Goal: Complete application form

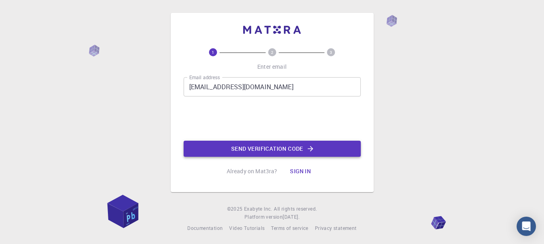
click at [258, 145] on button "Send verification code" at bounding box center [272, 149] width 177 height 16
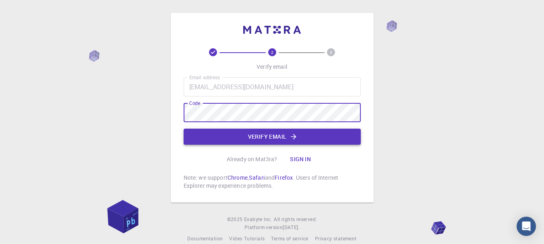
click at [224, 132] on button "Verify email" at bounding box center [272, 137] width 177 height 16
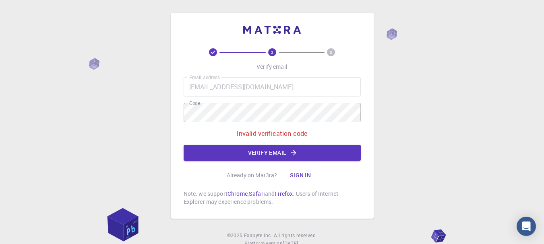
click at [259, 101] on div "Email address [EMAIL_ADDRESS][DOMAIN_NAME] Email address Code Code Invalid veri…" at bounding box center [272, 119] width 177 height 84
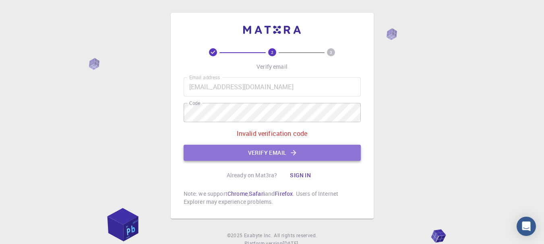
click at [244, 159] on button "Verify email" at bounding box center [272, 153] width 177 height 16
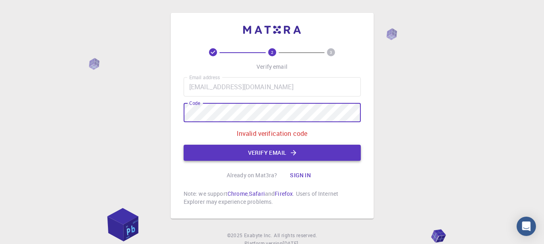
click at [279, 152] on button "Verify email" at bounding box center [272, 153] width 177 height 16
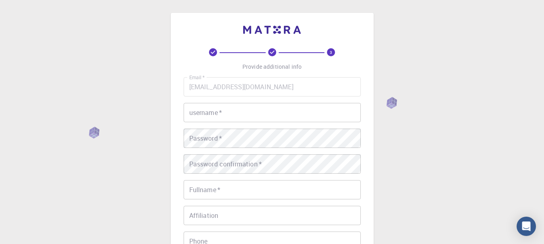
click at [256, 106] on input "username   *" at bounding box center [272, 112] width 177 height 19
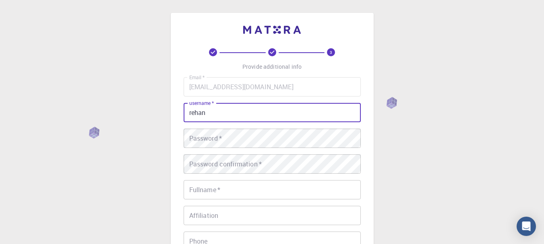
type input "rehan"
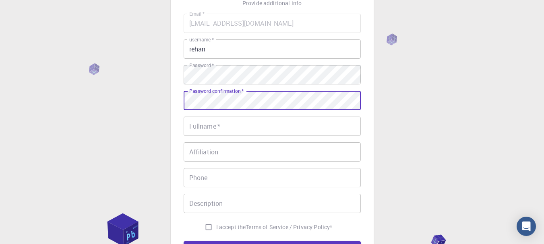
scroll to position [66, 0]
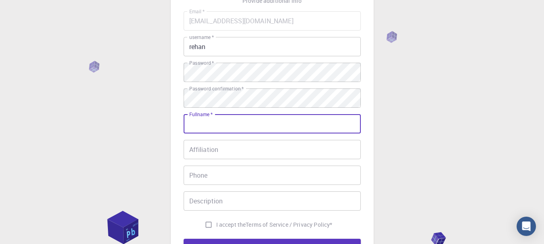
click at [279, 120] on input "Fullname   *" at bounding box center [272, 123] width 177 height 19
type input "[PERSON_NAME]"
click at [191, 175] on input "09824945542" at bounding box center [272, 175] width 177 height 19
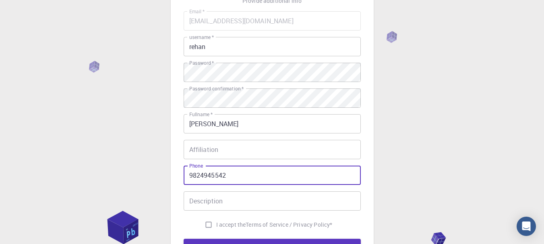
type input "9824945542"
click at [215, 146] on input "Affiliation" at bounding box center [272, 149] width 177 height 19
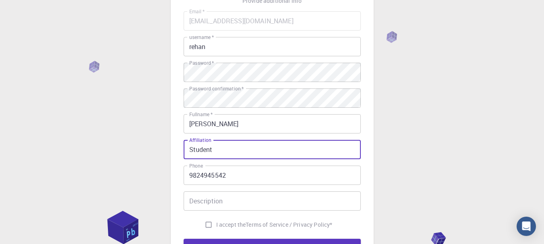
type input "Student"
click at [463, 161] on div "3 Provide additional info Email   * [EMAIL_ADDRESS][DOMAIN_NAME] Email   * user…" at bounding box center [272, 139] width 544 height 410
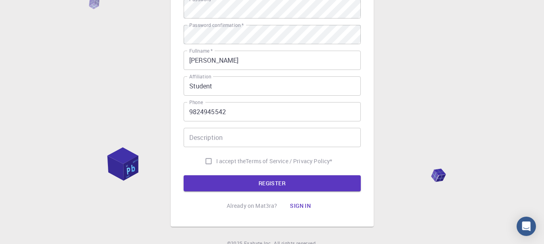
scroll to position [131, 0]
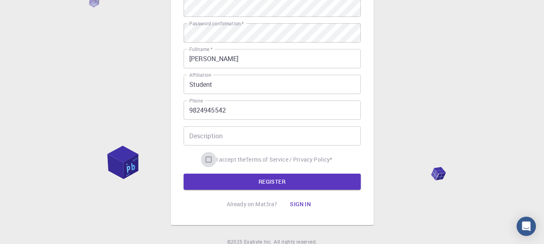
click at [210, 162] on input "I accept the Terms of Service / Privacy Policy *" at bounding box center [208, 159] width 15 height 15
checkbox input "true"
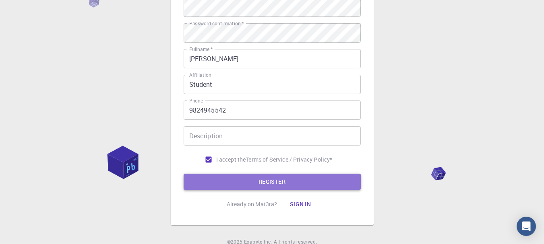
click at [226, 178] on button "REGISTER" at bounding box center [272, 182] width 177 height 16
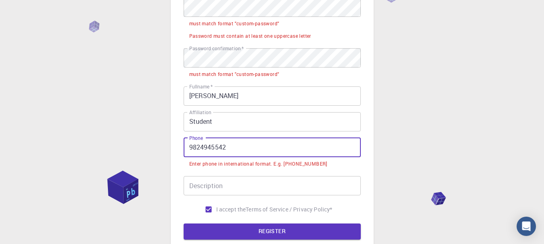
click at [190, 146] on input "9824945542" at bounding box center [272, 147] width 177 height 19
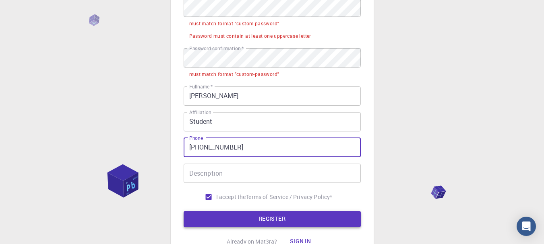
click at [237, 219] on button "REGISTER" at bounding box center [272, 219] width 177 height 16
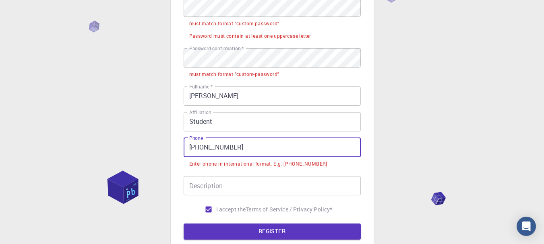
click at [202, 148] on input "[PHONE_NUMBER]" at bounding box center [272, 147] width 177 height 19
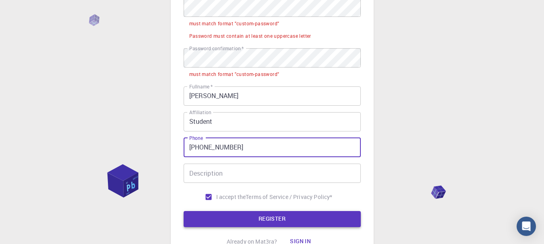
type input "[PHONE_NUMBER]"
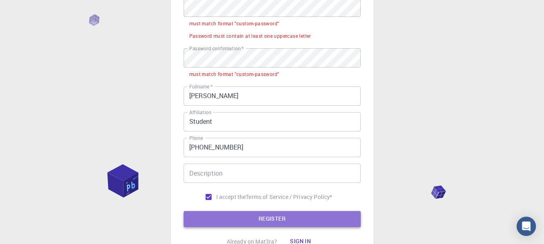
click at [241, 219] on button "REGISTER" at bounding box center [272, 219] width 177 height 16
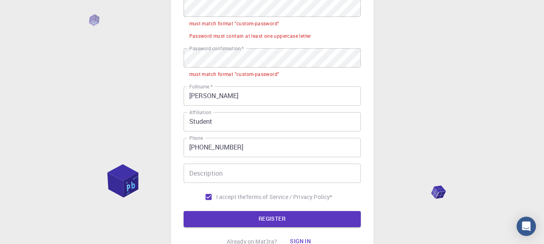
click at [520, 96] on div "3 Provide additional info Email   * [EMAIL_ADDRESS][DOMAIN_NAME] Email   * user…" at bounding box center [272, 92] width 544 height 447
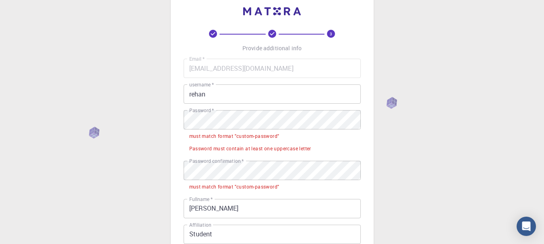
scroll to position [18, 0]
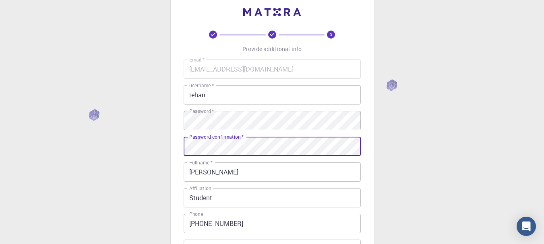
click at [417, 143] on div "3 Provide additional info Email   * [EMAIL_ADDRESS][DOMAIN_NAME] Email   * user…" at bounding box center [272, 187] width 544 height 410
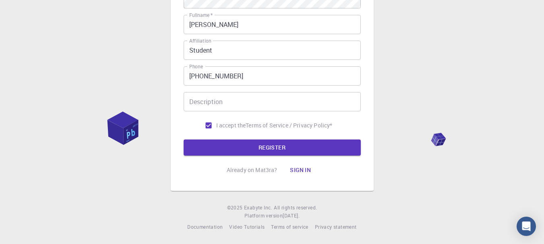
scroll to position [0, 0]
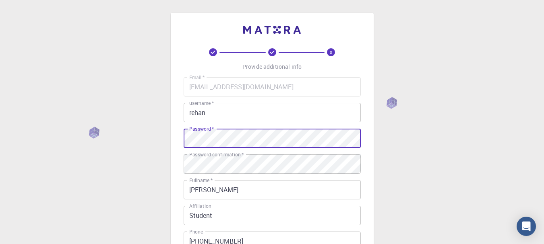
click at [161, 140] on div "3 Provide additional info Email   * [EMAIL_ADDRESS][DOMAIN_NAME] Email   * user…" at bounding box center [272, 205] width 544 height 410
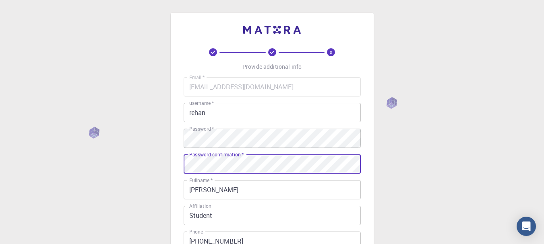
click at [177, 165] on div "3 Provide additional info Email   * [EMAIL_ADDRESS][DOMAIN_NAME] Email   * user…" at bounding box center [272, 185] width 203 height 344
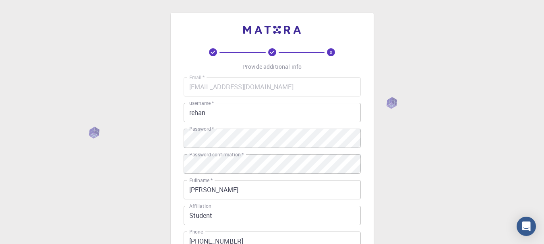
click at [158, 161] on div "3 Provide additional info Email   * [EMAIL_ADDRESS][DOMAIN_NAME] Email   * user…" at bounding box center [272, 205] width 544 height 410
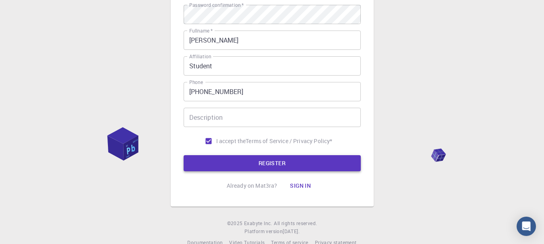
scroll to position [165, 0]
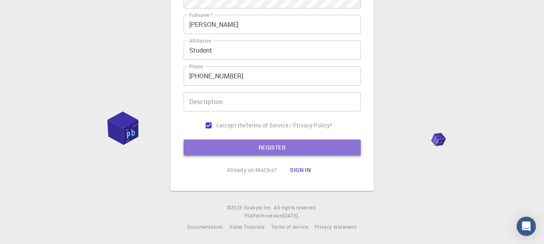
click at [270, 147] on button "REGISTER" at bounding box center [272, 148] width 177 height 16
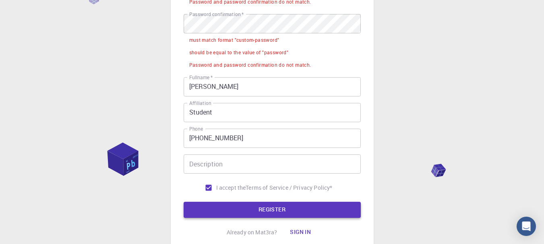
scroll to position [190, 0]
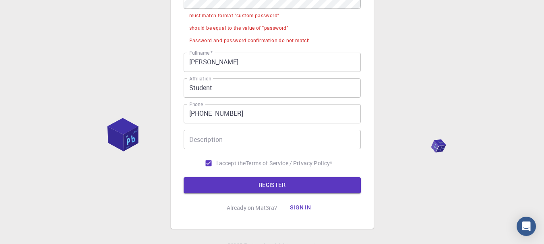
click at [403, 96] on div "3 Provide additional info Email   * [EMAIL_ADDRESS][DOMAIN_NAME] Email   * user…" at bounding box center [272, 46] width 544 height 472
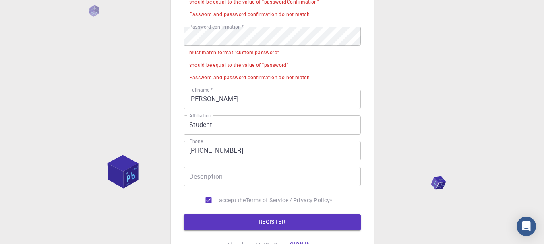
scroll to position [142, 0]
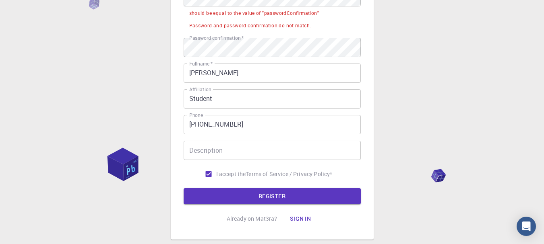
click at [463, 59] on div "3 Provide additional info Email   * [EMAIL_ADDRESS][DOMAIN_NAME] Email   * user…" at bounding box center [272, 75] width 544 height 435
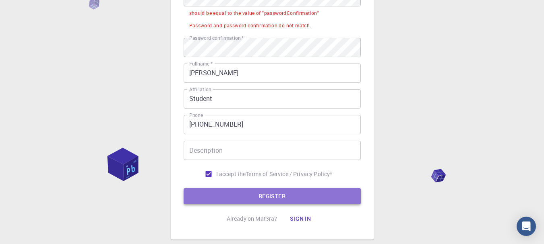
click at [314, 203] on button "REGISTER" at bounding box center [272, 196] width 177 height 16
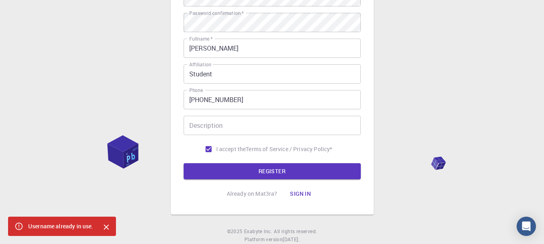
click at [400, 128] on div "3 Provide additional info Email   * [EMAIL_ADDRESS][DOMAIN_NAME] Email   * user…" at bounding box center [272, 63] width 544 height 410
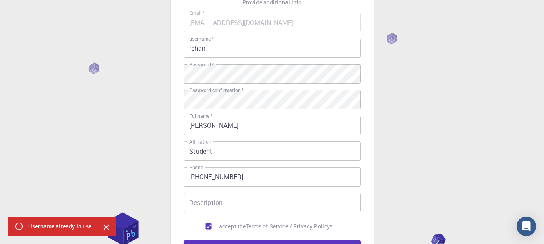
scroll to position [61, 0]
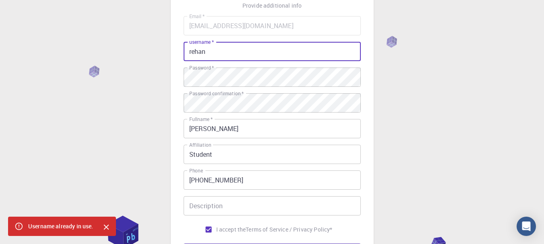
click at [211, 58] on input "rehan" at bounding box center [272, 51] width 177 height 19
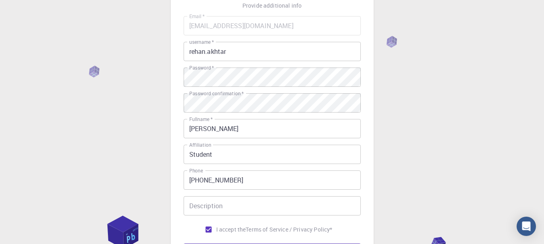
click at [414, 103] on div "3 Provide additional info Email   * [EMAIL_ADDRESS][DOMAIN_NAME] Email   * user…" at bounding box center [272, 144] width 544 height 410
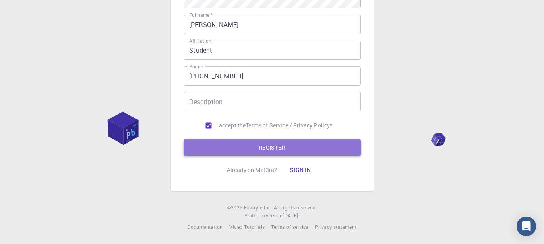
click at [316, 150] on button "REGISTER" at bounding box center [272, 148] width 177 height 16
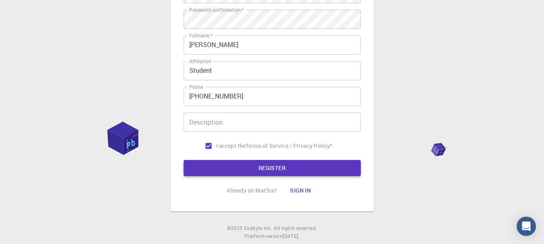
scroll to position [186, 0]
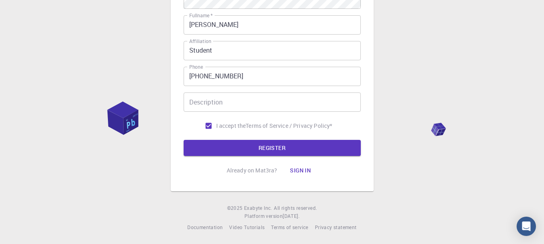
click at [443, 84] on div "3 Provide additional info Email   * [EMAIL_ADDRESS][DOMAIN_NAME] Email   * user…" at bounding box center [272, 29] width 544 height 430
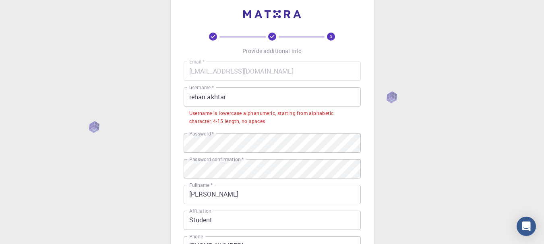
scroll to position [16, 0]
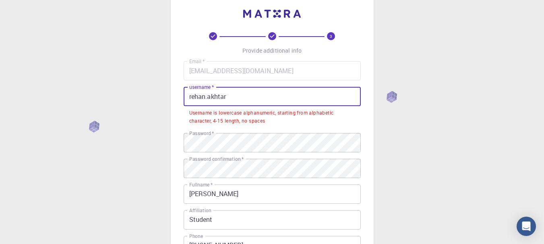
click at [209, 97] on input "rehan.akhtar" at bounding box center [272, 96] width 177 height 19
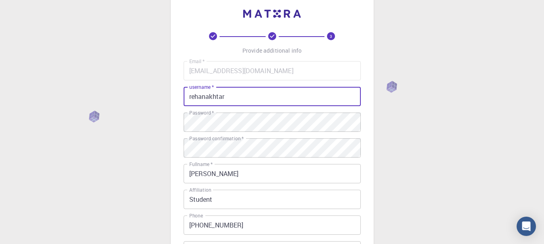
type input "rehanakhtar"
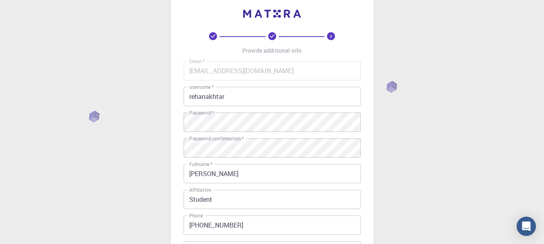
click at [439, 111] on div "3 Provide additional info Email   * [EMAIL_ADDRESS][DOMAIN_NAME] Email   * user…" at bounding box center [272, 189] width 544 height 410
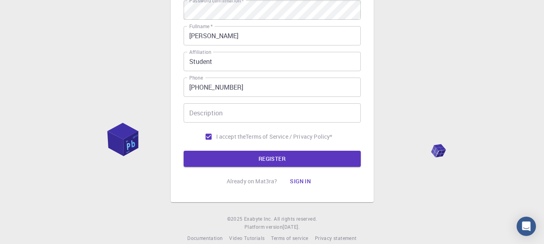
scroll to position [165, 0]
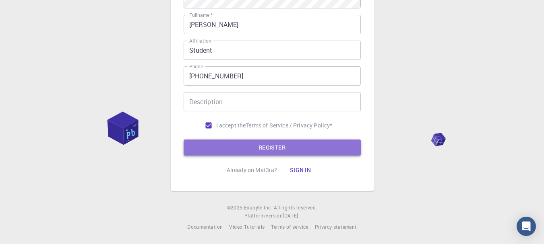
click at [264, 149] on button "REGISTER" at bounding box center [272, 148] width 177 height 16
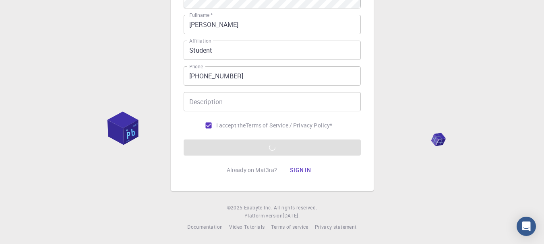
click at [444, 113] on div "3 Provide additional info Email   * [EMAIL_ADDRESS][DOMAIN_NAME] Email   * user…" at bounding box center [272, 40] width 544 height 410
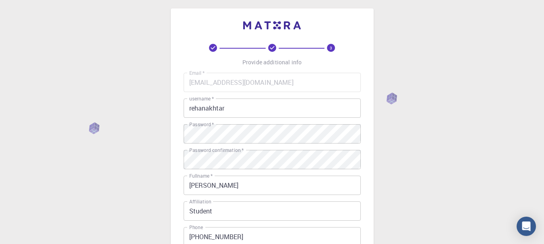
scroll to position [0, 0]
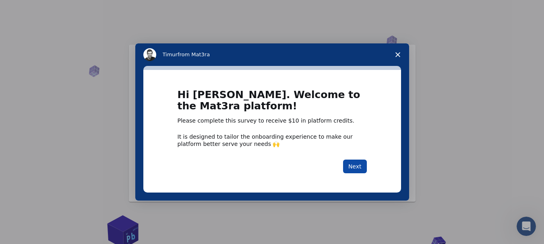
click at [353, 161] on button "Next" at bounding box center [355, 167] width 24 height 14
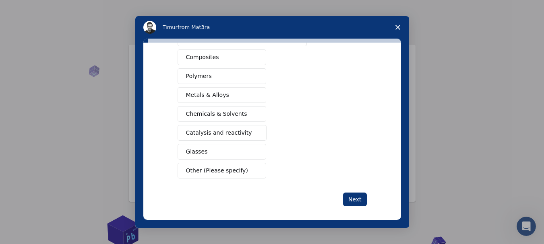
scroll to position [144, 0]
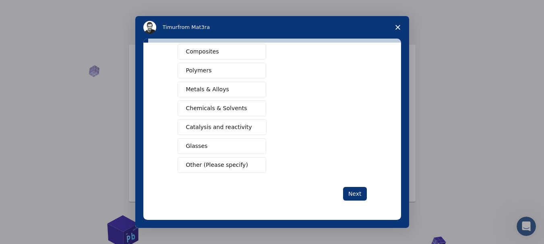
click at [227, 105] on span "Chemicals & Solvents" at bounding box center [216, 108] width 61 height 8
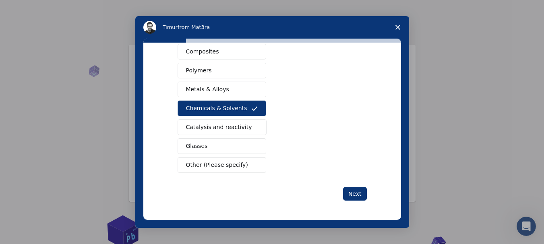
click at [228, 121] on button "Catalysis and reactivity" at bounding box center [221, 128] width 89 height 16
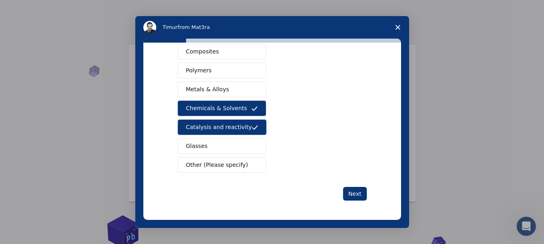
click at [228, 121] on button "Catalysis and reactivity" at bounding box center [221, 128] width 89 height 16
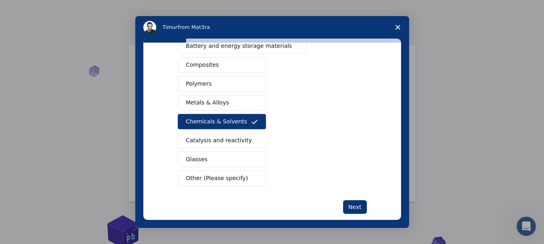
scroll to position [132, 0]
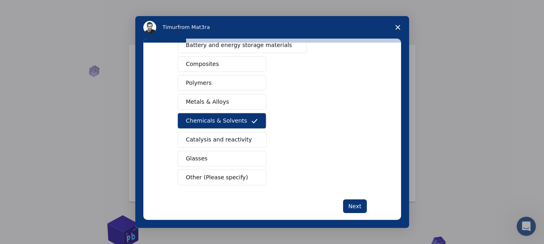
click at [206, 135] on button "Catalysis and reactivity" at bounding box center [221, 140] width 89 height 16
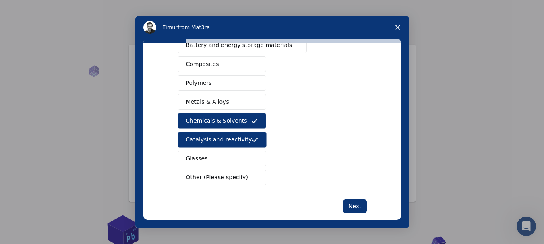
click at [208, 171] on button "Other (Please specify)" at bounding box center [221, 178] width 89 height 16
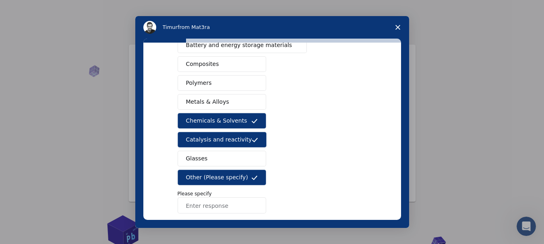
click at [199, 214] on div "What type(s) of materials are you interested in? Semiconductors Solar energy ma…" at bounding box center [271, 85] width 189 height 311
click at [207, 207] on input "Enter response" at bounding box center [221, 206] width 89 height 16
type input "CO2 absorbents"
click at [278, 205] on div "Semiconductors Solar energy materials Storage mediums materials Organic electro…" at bounding box center [271, 88] width 189 height 252
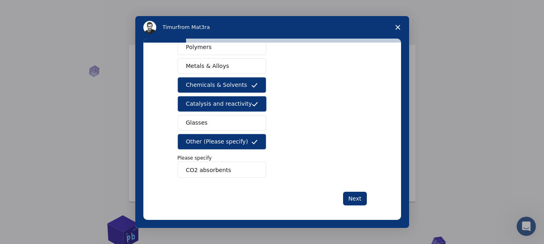
scroll to position [172, 0]
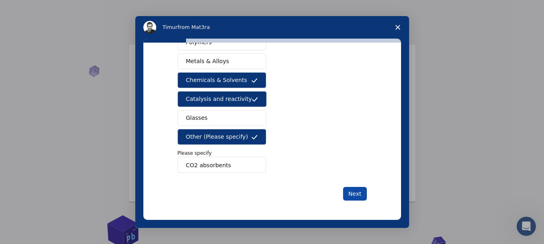
click at [356, 197] on button "Next" at bounding box center [355, 194] width 24 height 14
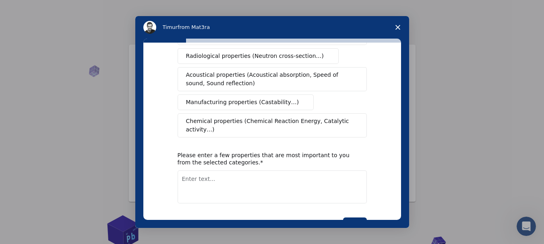
scroll to position [0, 0]
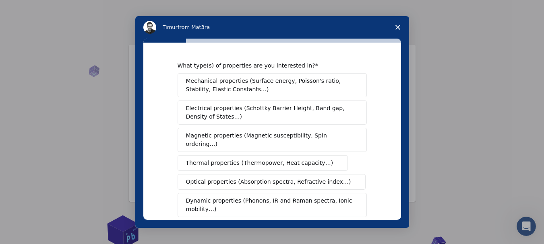
click at [387, 85] on div "What type(s) of properties are you interested in? Mechanical properties (Surfac…" at bounding box center [272, 131] width 258 height 177
click at [386, 110] on div "What type(s) of properties are you interested in? Mechanical properties (Surfac…" at bounding box center [272, 131] width 258 height 177
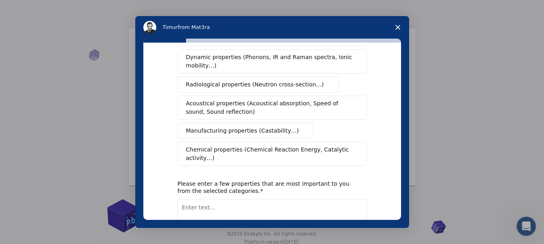
scroll to position [145, 0]
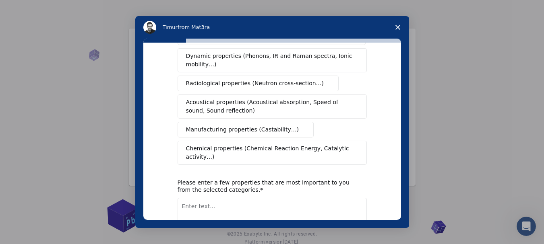
click at [323, 144] on span "Chemical properties (Chemical Reaction Energy, Catalytic activity…)" at bounding box center [269, 152] width 167 height 17
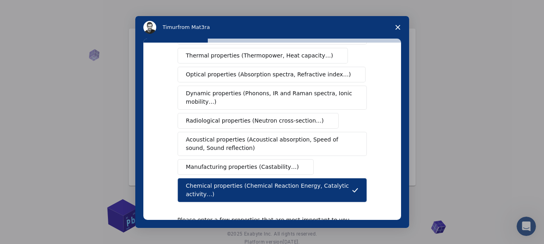
scroll to position [186, 0]
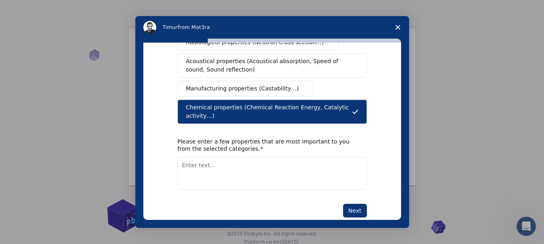
click at [269, 157] on textarea "Enter text..." at bounding box center [271, 173] width 189 height 33
drag, startPoint x: 229, startPoint y: 150, endPoint x: 142, endPoint y: 152, distance: 86.9
click at [142, 152] on div "What type(s) of properties are you interested in? Mechanical properties (Surfac…" at bounding box center [272, 134] width 274 height 190
drag, startPoint x: 268, startPoint y: 150, endPoint x: 188, endPoint y: 156, distance: 80.7
click at [188, 157] on textarea "Absorptive capacity for pollutants" at bounding box center [271, 173] width 189 height 33
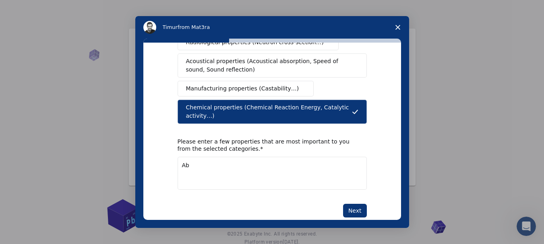
type textarea "A"
click at [231, 157] on textarea "Sorbent capacity" at bounding box center [271, 173] width 189 height 33
paste textarea "desorption temperature"
click at [231, 157] on textarea "Sorbent capacity, desorption temperature, R" at bounding box center [271, 173] width 189 height 33
click at [296, 157] on textarea "Sorbent capacity, desorption temperature, R" at bounding box center [271, 173] width 189 height 33
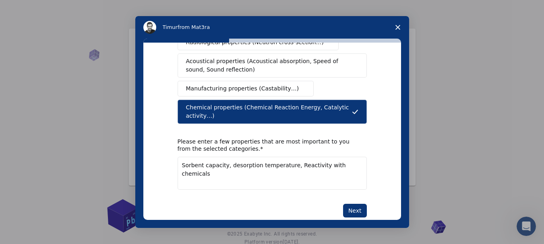
click at [323, 157] on textarea "Sorbent capacity, desorption temperature, Reactivity with chemicals" at bounding box center [271, 173] width 189 height 33
type textarea "Sorbent capacity, desorption temperature, Reactivity with industry-grade chemic…"
click at [358, 204] on button "Next" at bounding box center [355, 211] width 24 height 14
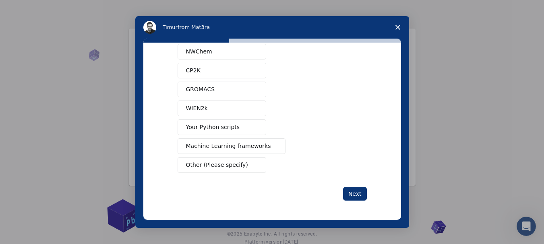
scroll to position [0, 0]
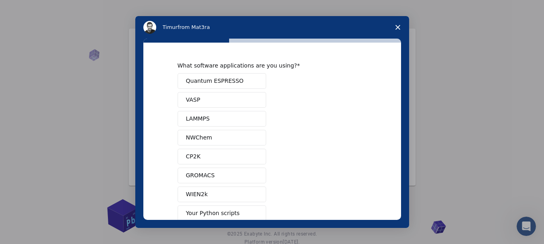
click at [307, 104] on div "Quantum ESPRESSO VASP LAMMPS NWChem CP2K GROMACS WIEN2k Your Python scripts Mac…" at bounding box center [271, 166] width 189 height 186
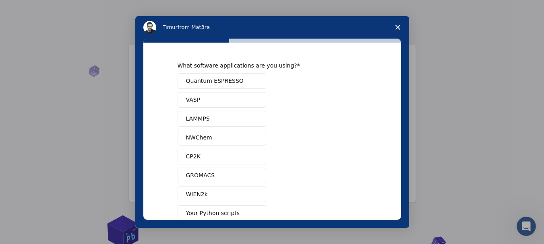
click at [239, 91] on div "Quantum ESPRESSO VASP LAMMPS NWChem CP2K GROMACS WIEN2k Your Python scripts Mac…" at bounding box center [271, 166] width 189 height 186
click at [230, 80] on span "Quantum ESPRESSO" at bounding box center [215, 81] width 58 height 8
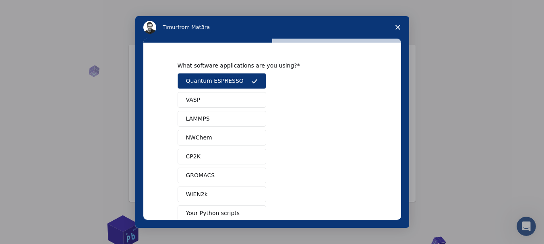
click at [229, 97] on button "VASP" at bounding box center [221, 100] width 89 height 16
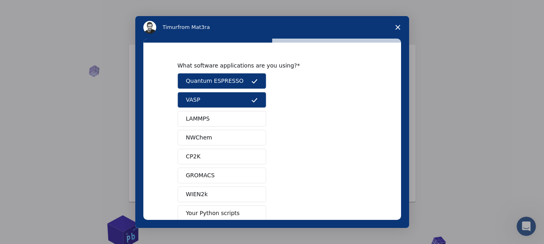
click at [236, 121] on button "LAMMPS" at bounding box center [221, 119] width 89 height 16
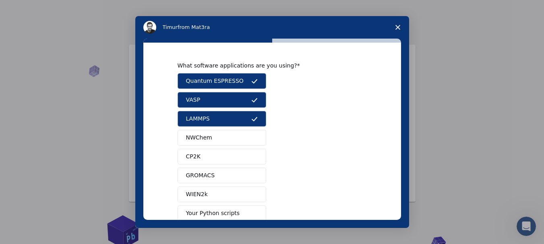
click at [239, 134] on button "NWChem" at bounding box center [221, 138] width 89 height 16
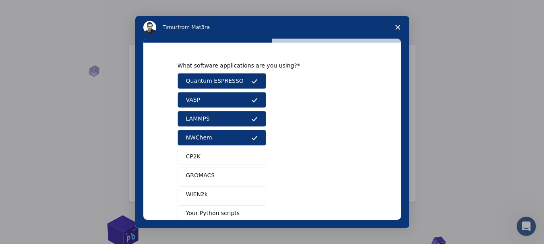
click at [237, 153] on button "CP2K" at bounding box center [221, 157] width 89 height 16
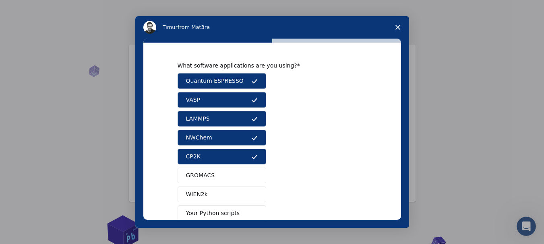
click at [237, 153] on button "CP2K" at bounding box center [221, 157] width 89 height 16
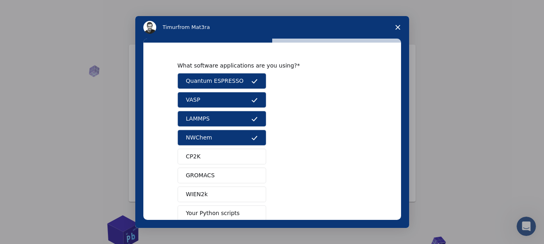
click at [242, 163] on button "CP2K" at bounding box center [221, 157] width 89 height 16
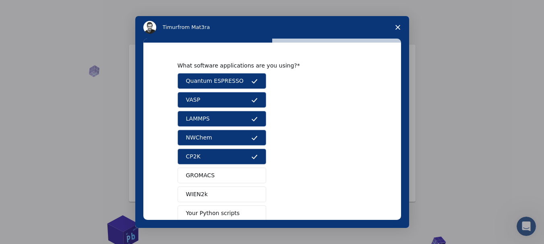
click at [245, 115] on button "LAMMPS" at bounding box center [221, 119] width 89 height 16
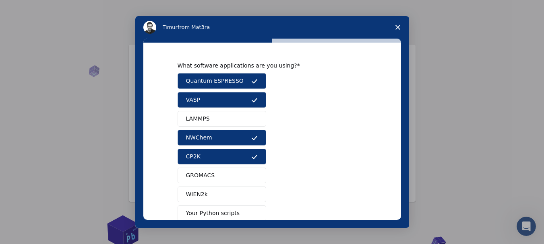
click at [244, 99] on button "VASP" at bounding box center [221, 100] width 89 height 16
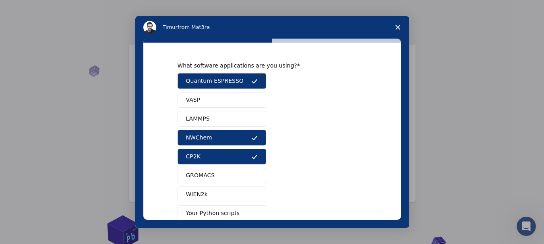
click at [251, 140] on icon "Intercom messenger" at bounding box center [254, 138] width 6 height 6
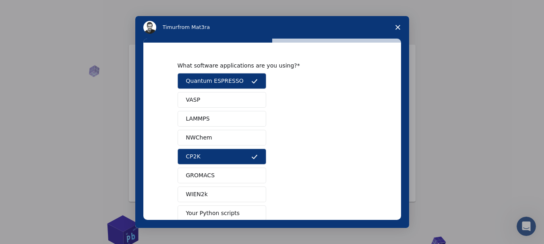
click at [249, 149] on button "CP2K" at bounding box center [221, 157] width 89 height 16
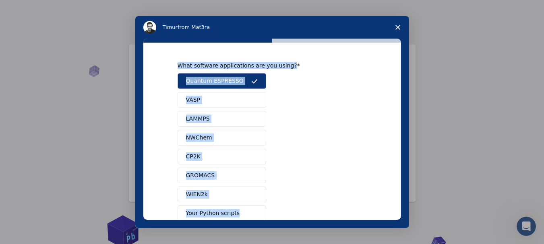
scroll to position [86, 0]
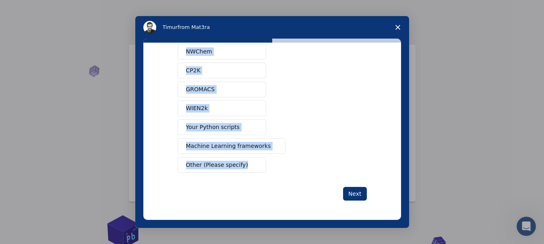
drag, startPoint x: 174, startPoint y: 66, endPoint x: 246, endPoint y: 163, distance: 120.8
click at [246, 163] on div "What software applications are you using? Quantum ESPRESSO VASP LAMMPS NWChem C…" at bounding box center [272, 131] width 258 height 177
copy div "What software applications are you using? Quantum ESPRESSO VASP LAMMPS NWChem C…"
click at [305, 89] on div "Quantum ESPRESSO VASP LAMMPS NWChem CP2K GROMACS WIEN2k Your Python scripts Mac…" at bounding box center [271, 80] width 189 height 186
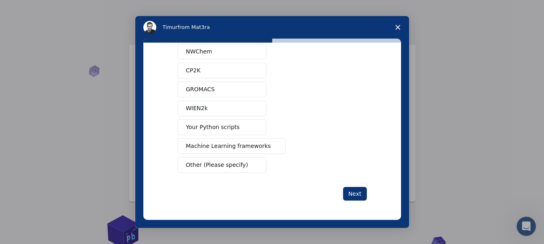
scroll to position [0, 0]
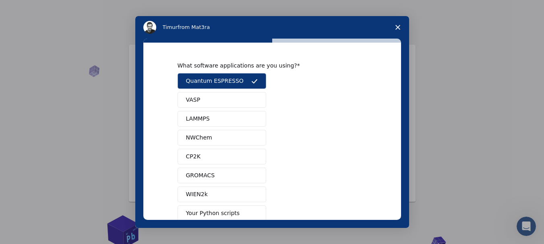
click at [296, 134] on div "Quantum ESPRESSO VASP LAMMPS NWChem CP2K GROMACS WIEN2k Your Python scripts Mac…" at bounding box center [271, 166] width 189 height 186
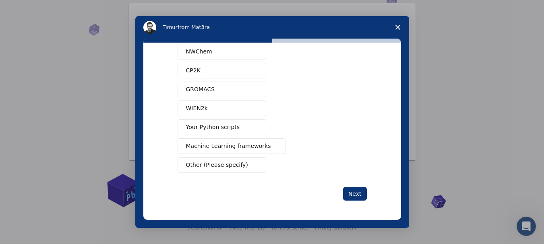
scroll to position [42, 0]
click at [355, 194] on button "Next" at bounding box center [355, 194] width 24 height 14
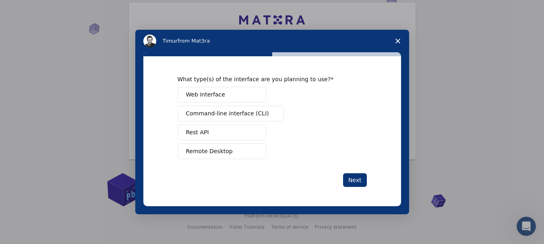
scroll to position [0, 0]
click at [322, 151] on div "Web interface Command-line interface (CLI) Rest API Remote Desktop" at bounding box center [271, 123] width 189 height 72
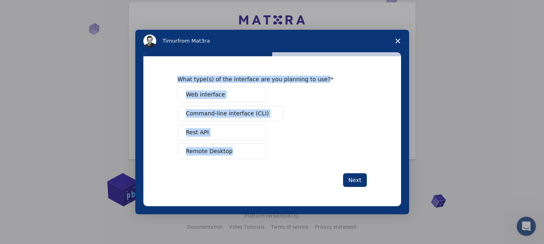
drag, startPoint x: 171, startPoint y: 80, endPoint x: 252, endPoint y: 157, distance: 111.3
click at [252, 157] on div "What type(s) of the interface are you planning to use? Web interface Command-li…" at bounding box center [272, 131] width 258 height 150
copy div "What type(s) of the interface are you planning to use? Web interface Command-li…"
click at [254, 118] on span "Command-line interface (CLI)" at bounding box center [227, 113] width 83 height 8
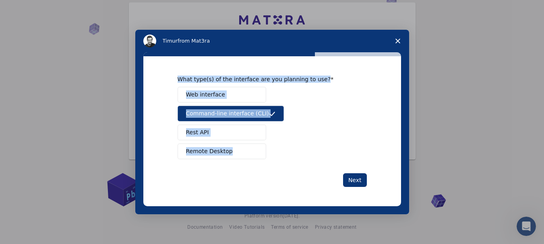
click at [314, 102] on div "Web interface Command-line interface (CLI) Rest API Remote Desktop" at bounding box center [271, 123] width 189 height 72
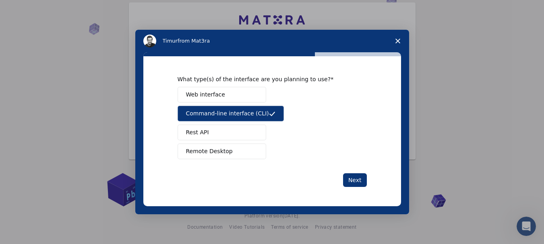
click at [205, 98] on span "Web interface" at bounding box center [205, 95] width 39 height 8
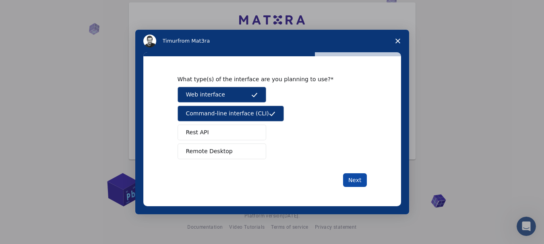
click at [355, 183] on button "Next" at bounding box center [355, 180] width 24 height 14
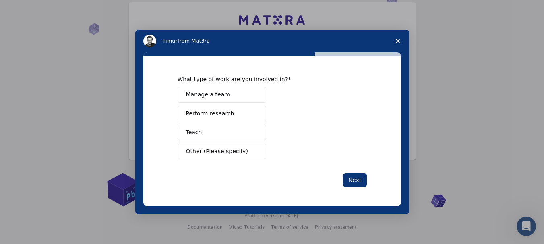
click at [337, 142] on div "Manage a team Perform research Teach Other (Please specify)" at bounding box center [271, 123] width 189 height 72
click at [220, 109] on span "Perform research" at bounding box center [210, 113] width 48 height 8
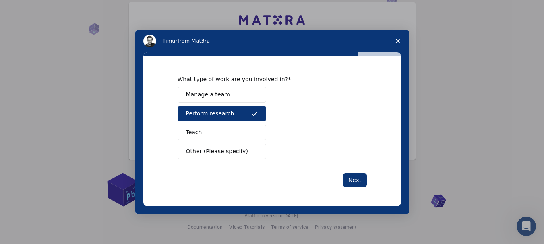
click at [299, 112] on div "Manage a team Perform research Teach Other (Please specify)" at bounding box center [271, 123] width 189 height 72
click at [349, 183] on button "Next" at bounding box center [355, 180] width 24 height 14
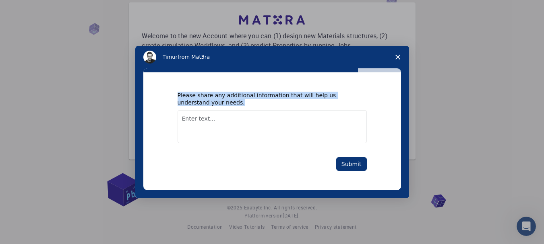
drag, startPoint x: 177, startPoint y: 97, endPoint x: 212, endPoint y: 103, distance: 35.5
click at [212, 103] on div "Please share any additional information that will help us understand your needs." at bounding box center [265, 99] width 177 height 14
copy div "Please share any additional information that will help us understand your needs."
